Goal: Task Accomplishment & Management: Complete application form

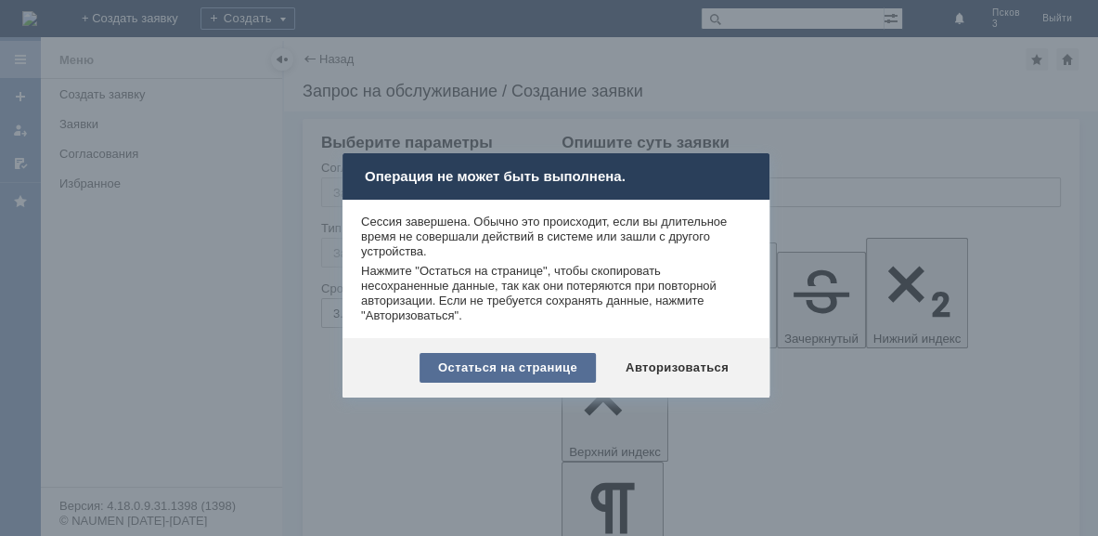
click at [559, 368] on div "Остаться на странице" at bounding box center [508, 368] width 176 height 30
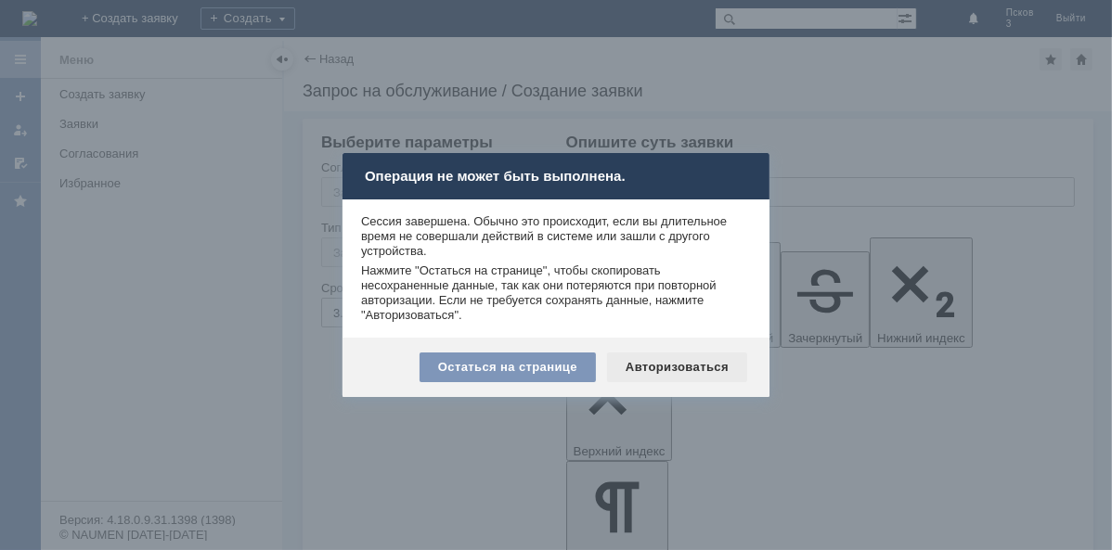
click at [651, 367] on div "Авторизоваться" at bounding box center [677, 368] width 140 height 30
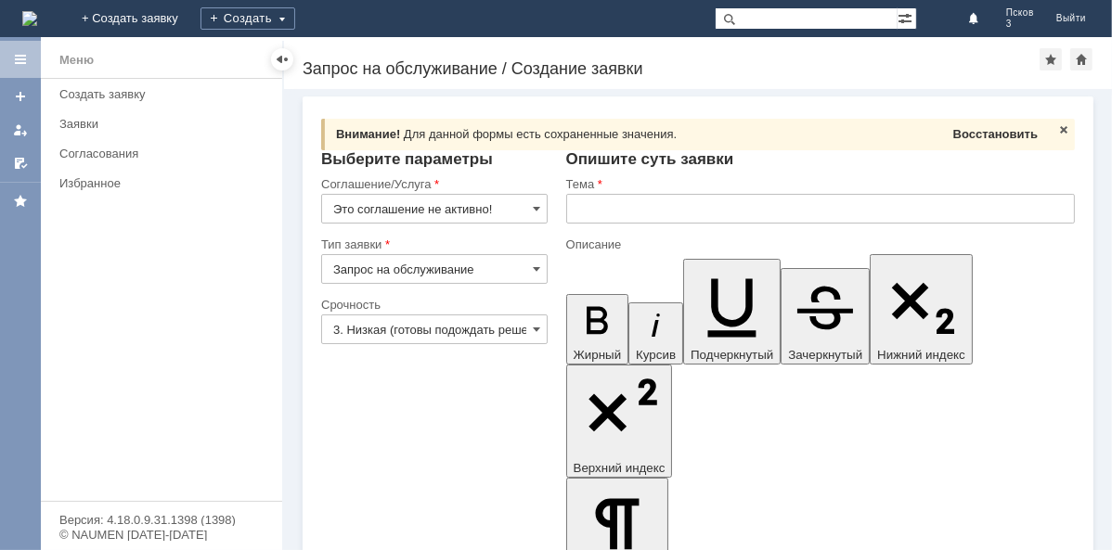
click at [992, 136] on span "Восстановить" at bounding box center [995, 134] width 84 height 14
type input "Блоттеры"
